Goal: Complete application form: Complete application form

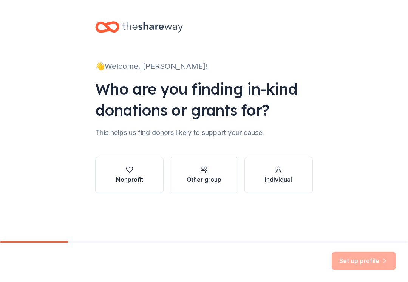
click at [128, 176] on div "Nonprofit" at bounding box center [129, 179] width 27 height 9
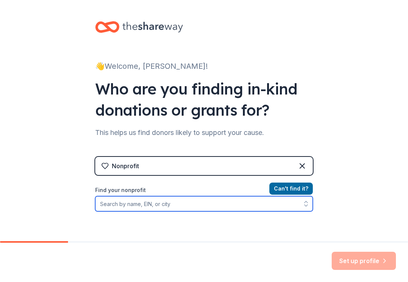
click at [163, 200] on input "Find your nonprofit" at bounding box center [204, 203] width 218 height 15
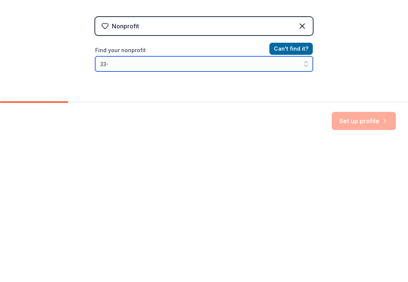
scroll to position [8, 0]
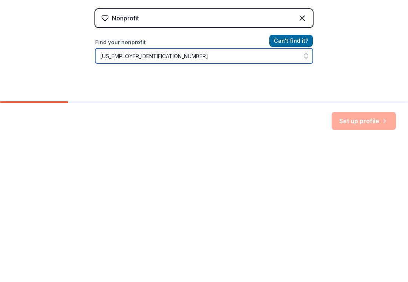
click at [309, 192] on icon "button" at bounding box center [306, 196] width 8 height 8
click at [245, 188] on input "[US_EMPLOYER_IDENTIFICATION_NUMBER]" at bounding box center [204, 195] width 218 height 15
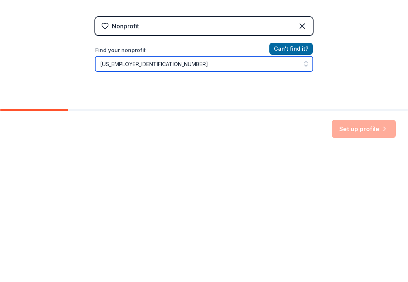
type input "[US_EMPLOYER_IDENTIFICATION_NUMBER]"
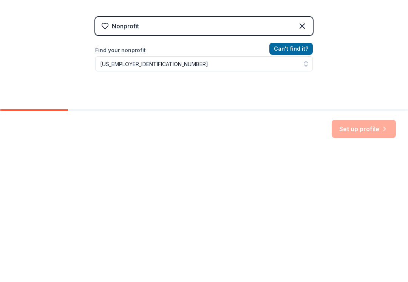
click at [361, 252] on div "Set up profile" at bounding box center [364, 261] width 64 height 18
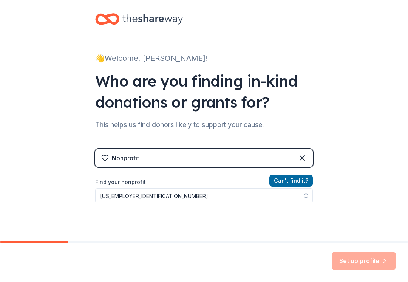
click at [361, 245] on div "Set up profile" at bounding box center [204, 262] width 408 height 39
click at [362, 257] on div "Set up profile" at bounding box center [364, 261] width 64 height 18
click at [360, 260] on div "Set up profile" at bounding box center [364, 261] width 64 height 18
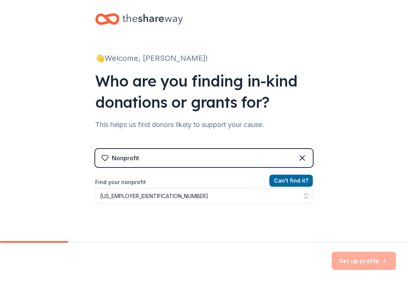
click at [360, 260] on div "Set up profile" at bounding box center [364, 261] width 64 height 18
click at [297, 178] on button "Can ' t find it?" at bounding box center [290, 181] width 43 height 12
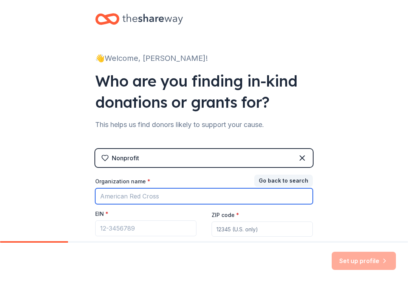
click at [152, 192] on input "Organization name *" at bounding box center [204, 196] width 218 height 16
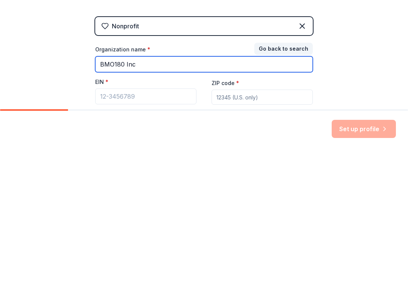
type input "BMO180 Inc"
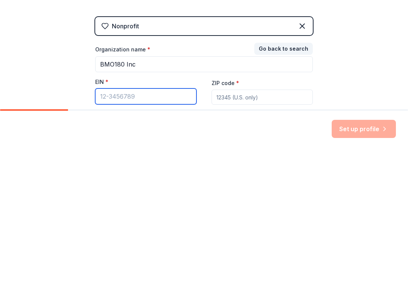
click at [149, 220] on input "EIN *" at bounding box center [145, 228] width 101 height 16
type input "[US_EMPLOYER_IDENTIFICATION_NUMBER]"
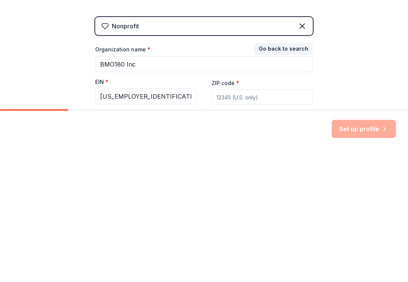
click at [249, 221] on input "ZIP code *" at bounding box center [262, 228] width 101 height 15
type input "3"
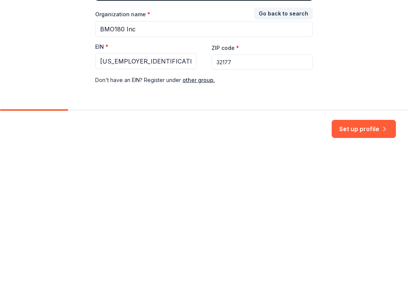
scroll to position [44, 0]
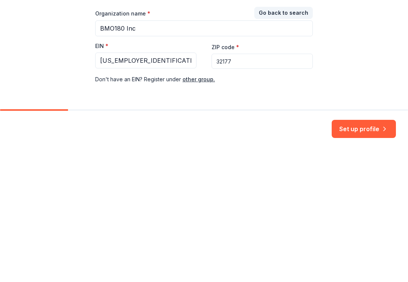
type input "32177"
click at [368, 252] on button "Set up profile" at bounding box center [364, 261] width 64 height 18
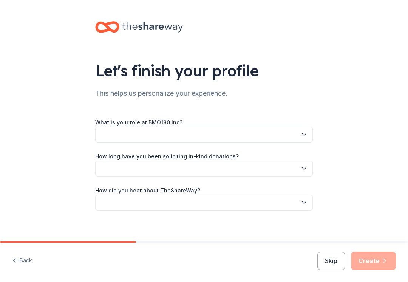
click at [149, 133] on button "button" at bounding box center [204, 135] width 218 height 16
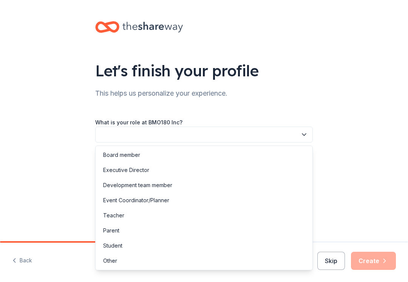
click at [176, 169] on div "Executive Director" at bounding box center [204, 170] width 214 height 15
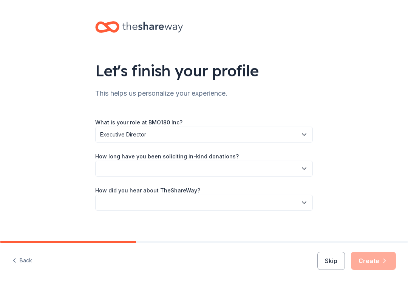
click at [246, 171] on button "button" at bounding box center [204, 169] width 218 height 16
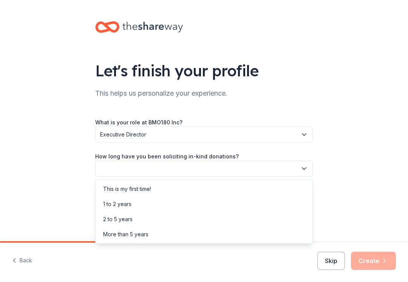
click at [179, 189] on div "This is my first time!" at bounding box center [204, 188] width 214 height 15
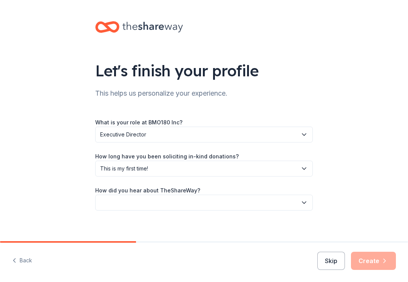
click at [215, 202] on button "button" at bounding box center [204, 203] width 218 height 16
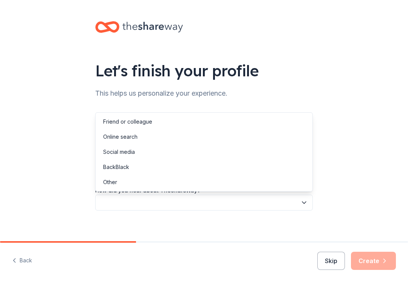
click at [166, 139] on div "Online search" at bounding box center [204, 136] width 214 height 15
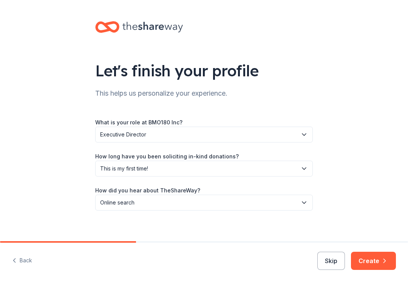
click at [384, 260] on icon "button" at bounding box center [385, 261] width 8 height 8
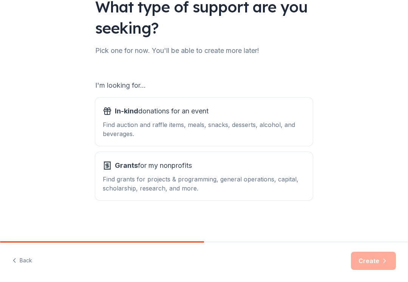
scroll to position [64, 0]
click at [276, 181] on div "Find grants for projects & programming, general operations, capital, scholarshi…" at bounding box center [204, 184] width 203 height 18
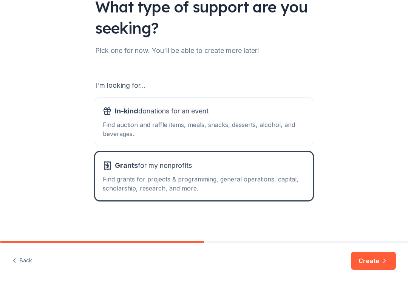
click at [292, 129] on div "Find auction and raffle items, meals, snacks, desserts, alcohol, and beverages." at bounding box center [204, 129] width 203 height 18
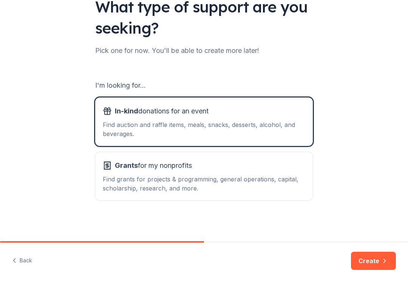
click at [296, 177] on div "Find grants for projects & programming, general operations, capital, scholarshi…" at bounding box center [204, 184] width 203 height 18
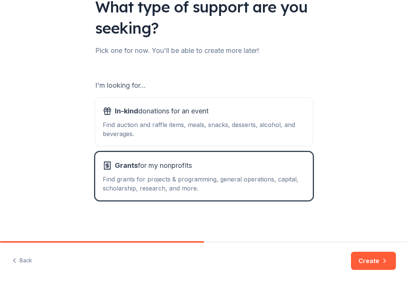
click at [372, 247] on div "Back Create" at bounding box center [204, 262] width 408 height 39
click at [374, 268] on button "Create" at bounding box center [373, 261] width 45 height 18
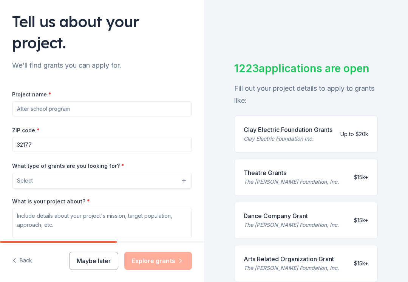
scroll to position [50, 0]
click at [128, 110] on input "Project name *" at bounding box center [102, 108] width 180 height 15
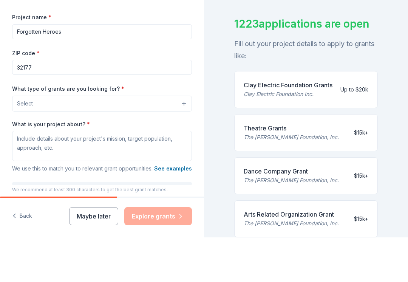
scroll to position [82, 0]
type input "Forgotten Heroes"
click at [173, 128] on div "What type of grants are you looking for? * Select" at bounding box center [102, 142] width 180 height 28
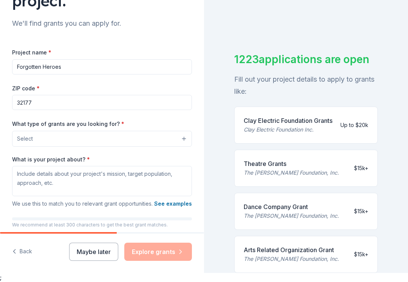
click at [113, 138] on button "Select" at bounding box center [102, 139] width 180 height 16
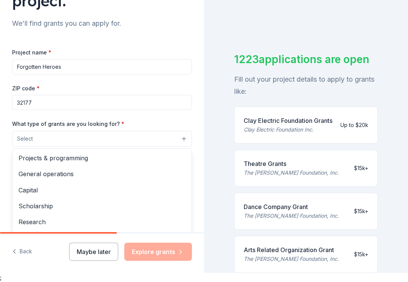
click at [93, 162] on span "Projects & programming" at bounding box center [102, 158] width 167 height 10
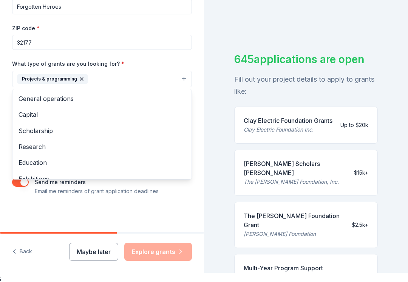
click at [128, 150] on span "Research" at bounding box center [102, 147] width 167 height 10
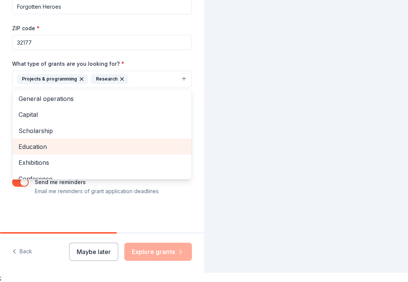
scroll to position [142, 0]
click at [110, 100] on span "General operations" at bounding box center [102, 99] width 167 height 10
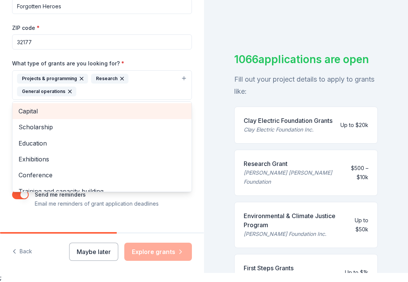
click at [121, 78] on icon "button" at bounding box center [122, 78] width 3 height 3
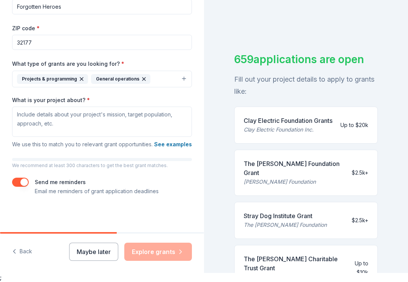
click at [168, 78] on button "Projects & programming General operations" at bounding box center [102, 79] width 180 height 17
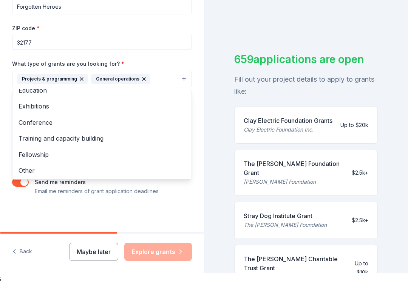
scroll to position [56, 0]
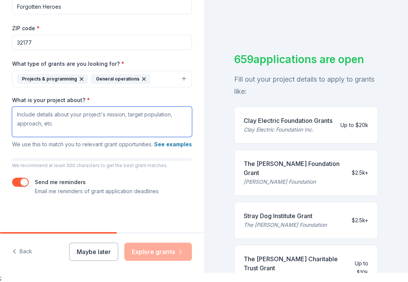
click at [115, 116] on textarea "What is your project about? *" at bounding box center [102, 122] width 180 height 30
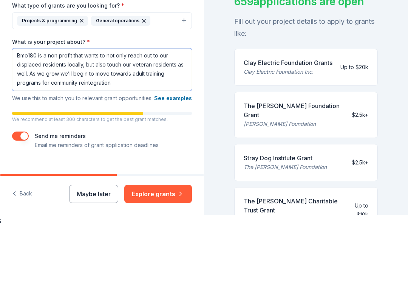
scroll to position [1, 0]
type textarea "Bmo180 is a non profit that wants to not only reach out to our displaced reside…"
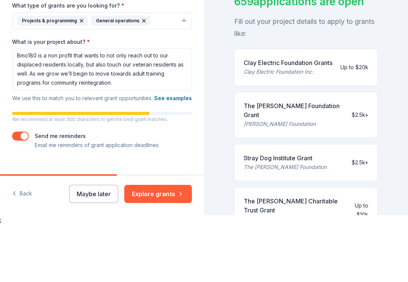
click at [168, 243] on button "Explore grants" at bounding box center [158, 252] width 68 height 18
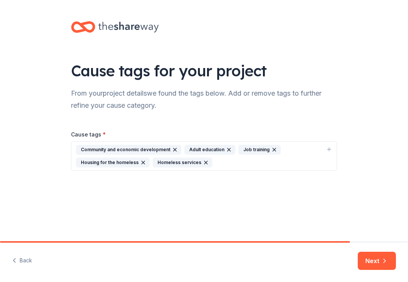
click at [371, 266] on button "Next" at bounding box center [377, 261] width 38 height 18
